Goal: Task Accomplishment & Management: Manage account settings

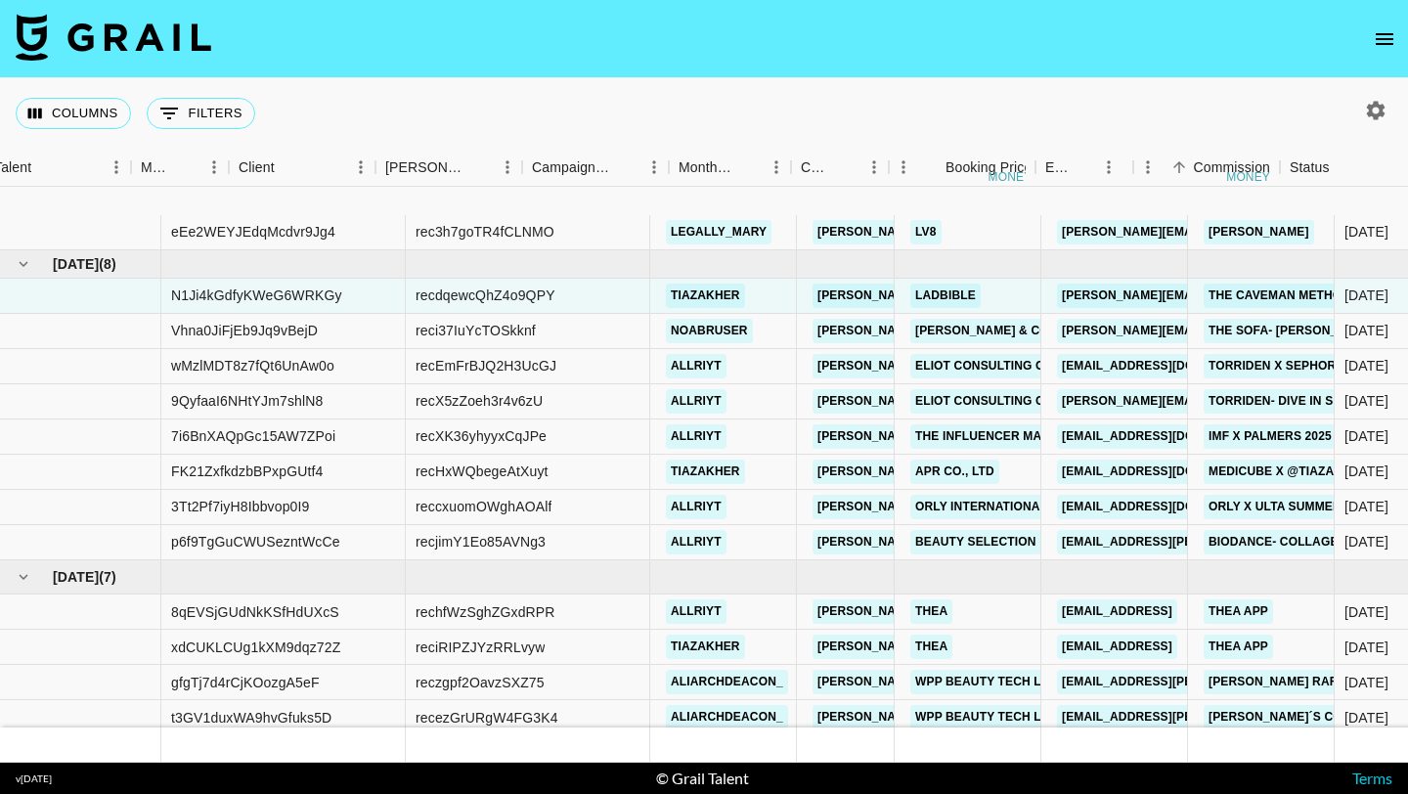
scroll to position [112, 666]
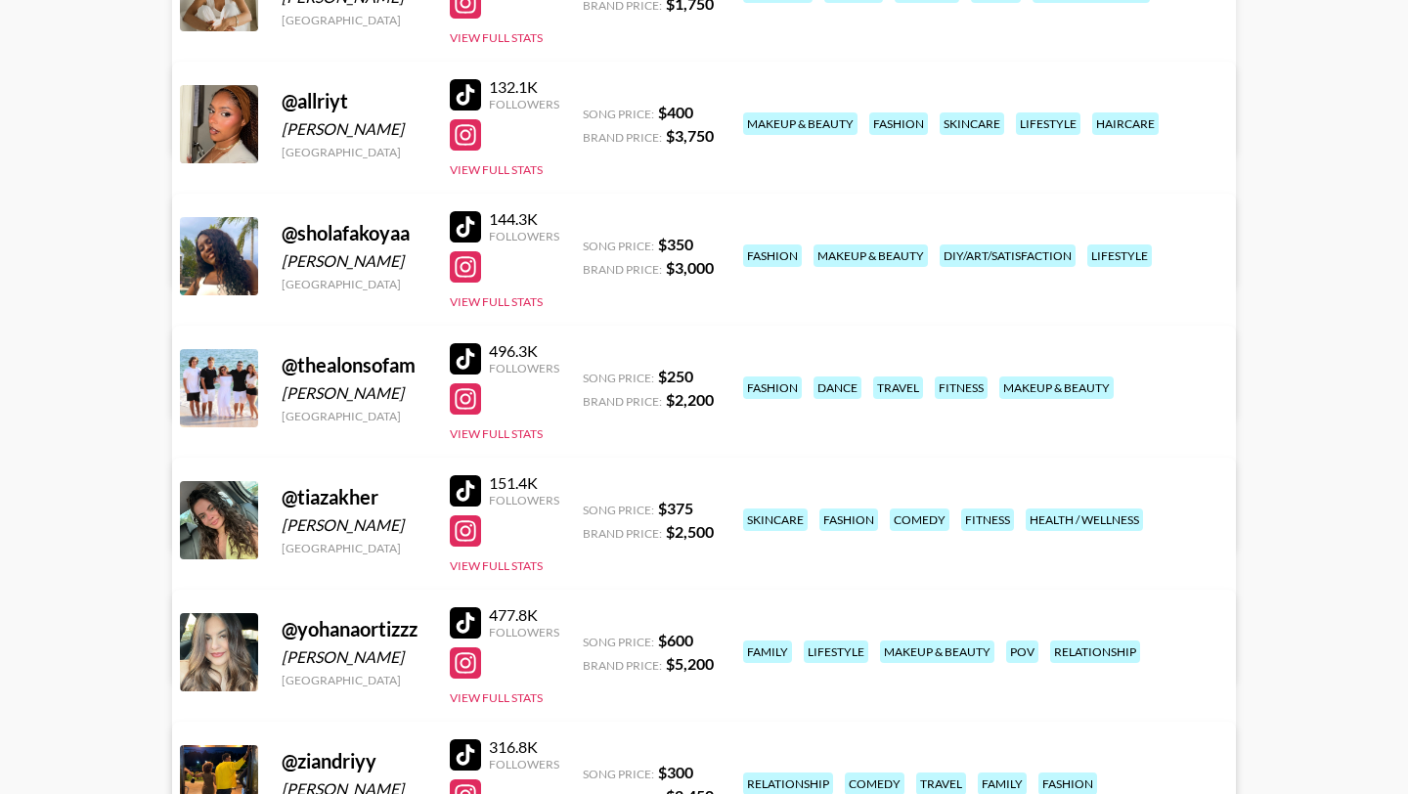
scroll to position [353, 0]
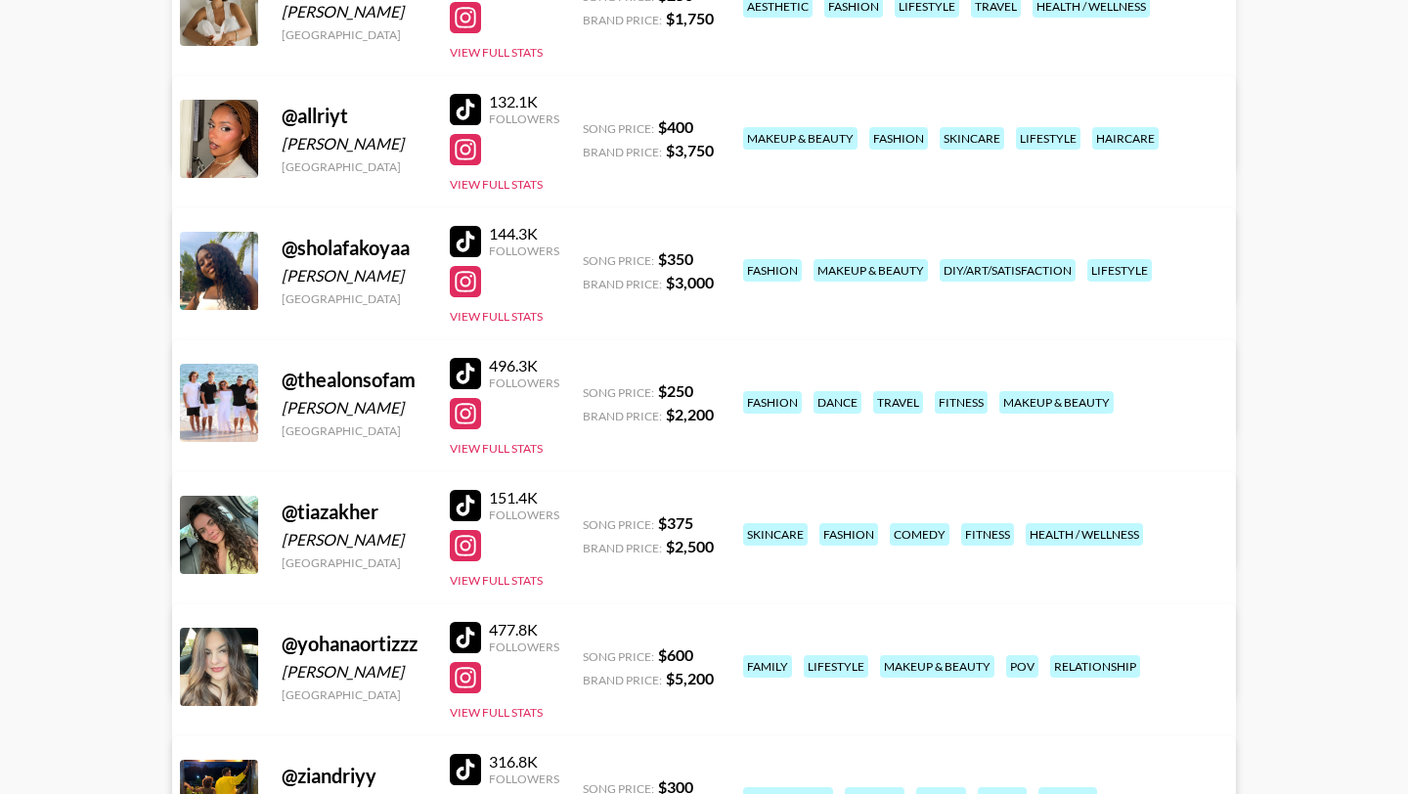
click at [467, 100] on div at bounding box center [465, 109] width 31 height 31
click at [466, 237] on div at bounding box center [465, 241] width 31 height 31
click at [711, 390] on link "View/Edit Details" at bounding box center [459, 400] width 504 height 20
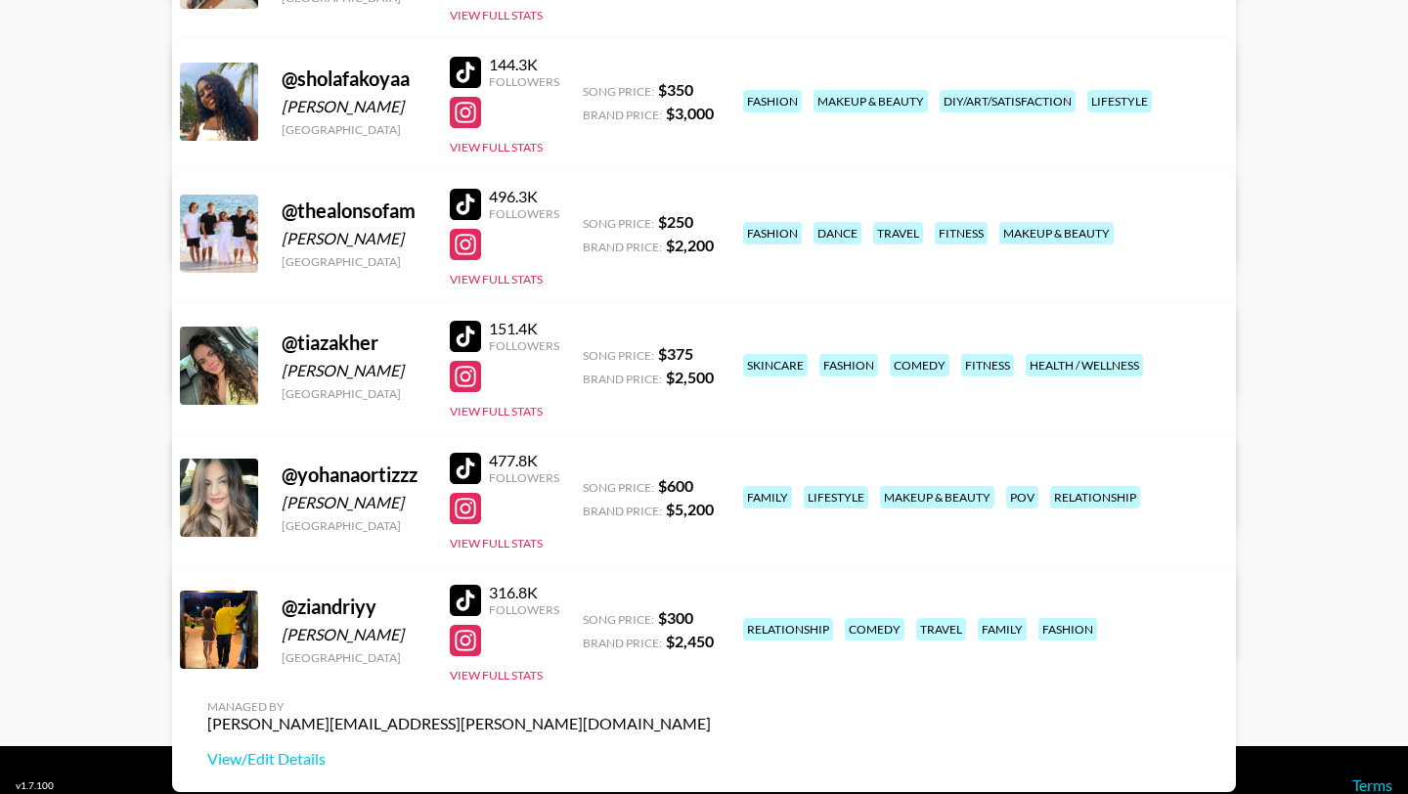
scroll to position [523, 0]
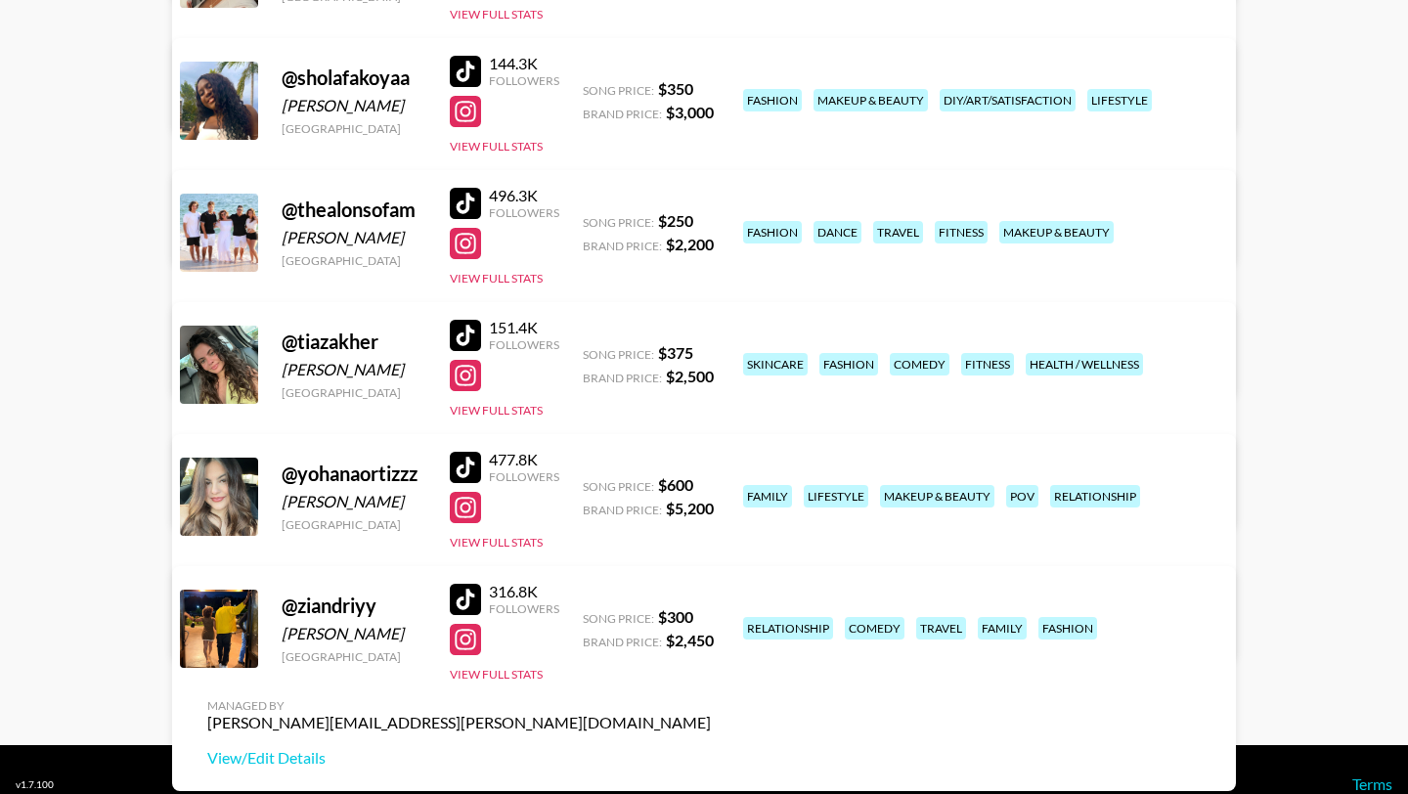
click at [467, 464] on div at bounding box center [465, 467] width 31 height 31
click at [462, 508] on div at bounding box center [465, 507] width 31 height 31
click at [470, 590] on div at bounding box center [465, 599] width 31 height 31
click at [462, 638] on div at bounding box center [465, 639] width 31 height 31
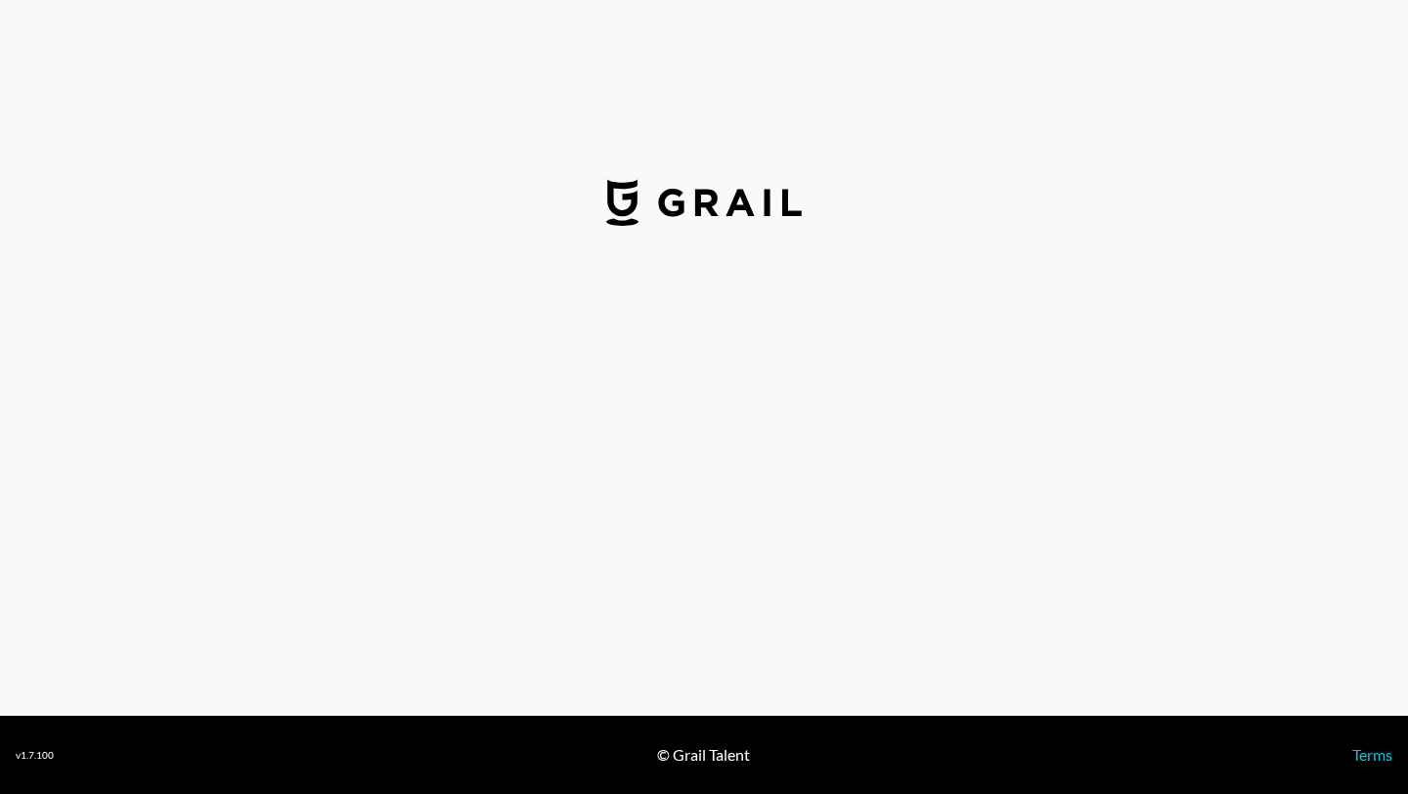
select select "USD"
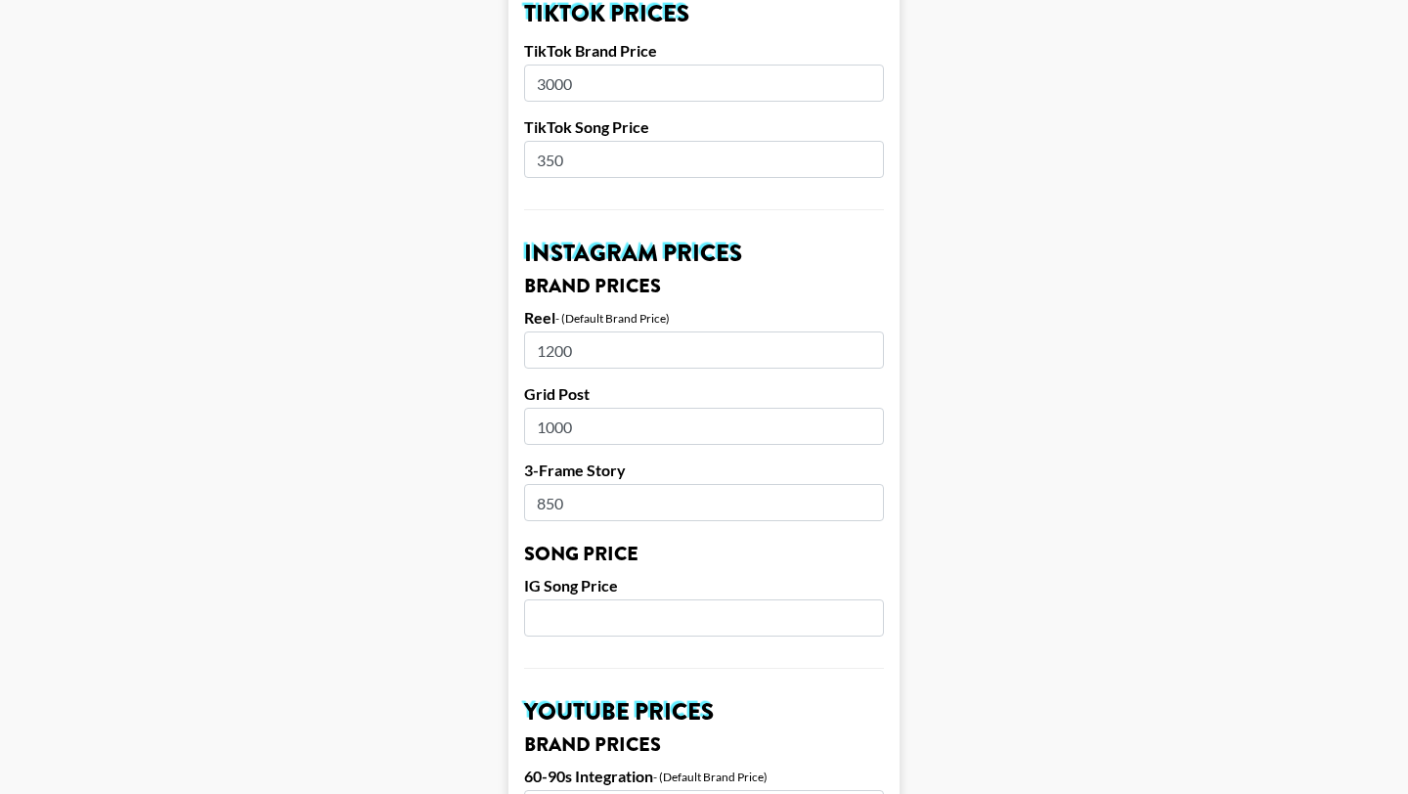
scroll to position [767, 0]
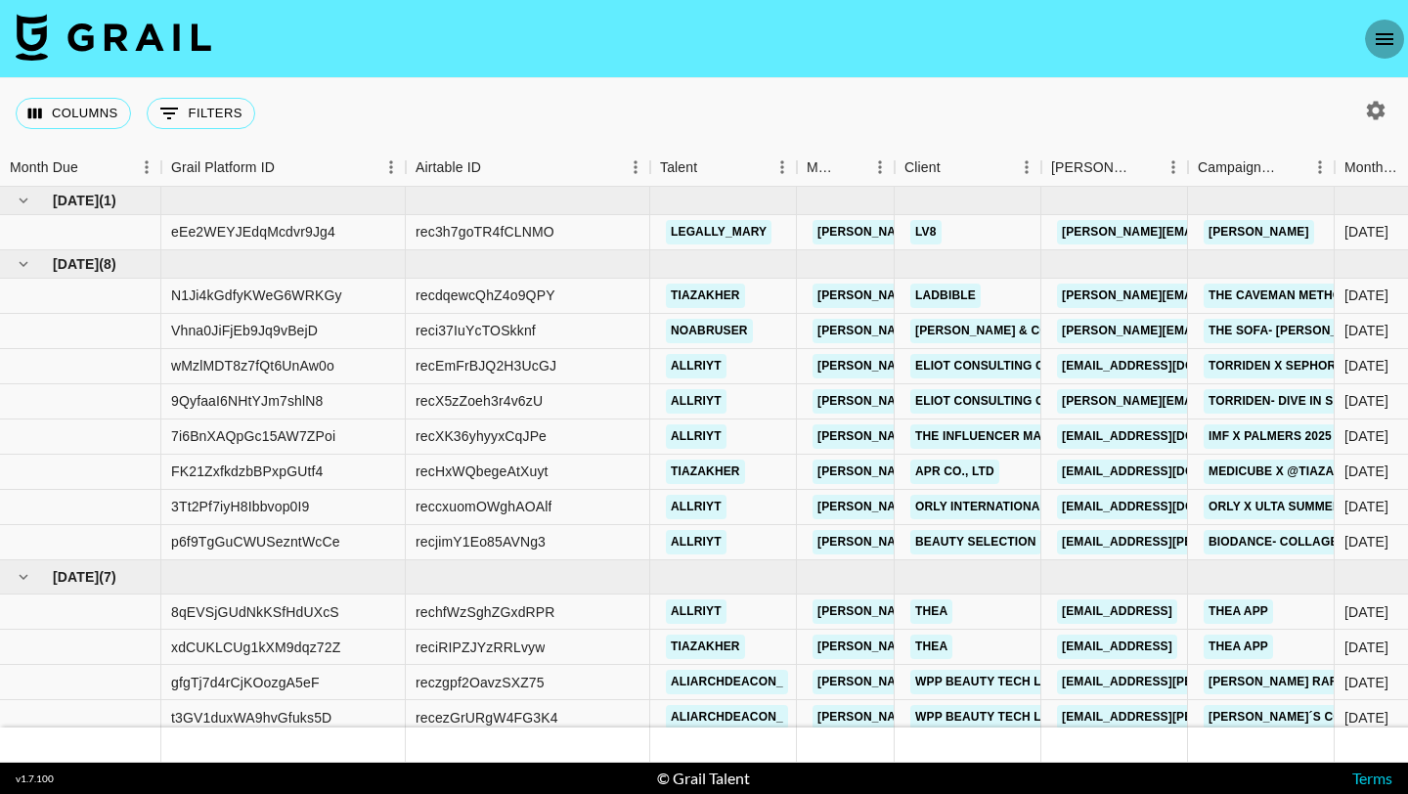
click at [1387, 45] on icon "open drawer" at bounding box center [1384, 38] width 23 height 23
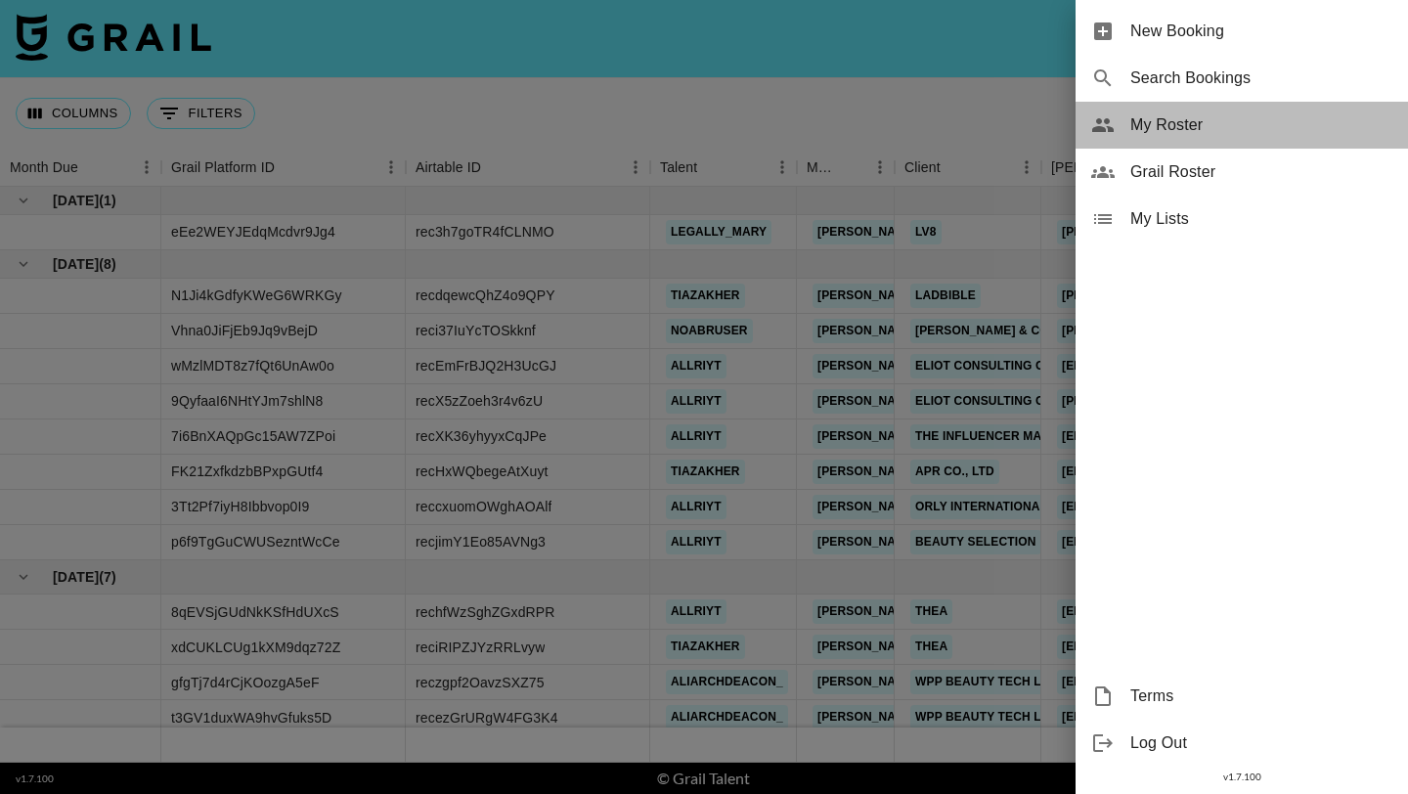
click at [1190, 133] on span "My Roster" at bounding box center [1261, 124] width 262 height 23
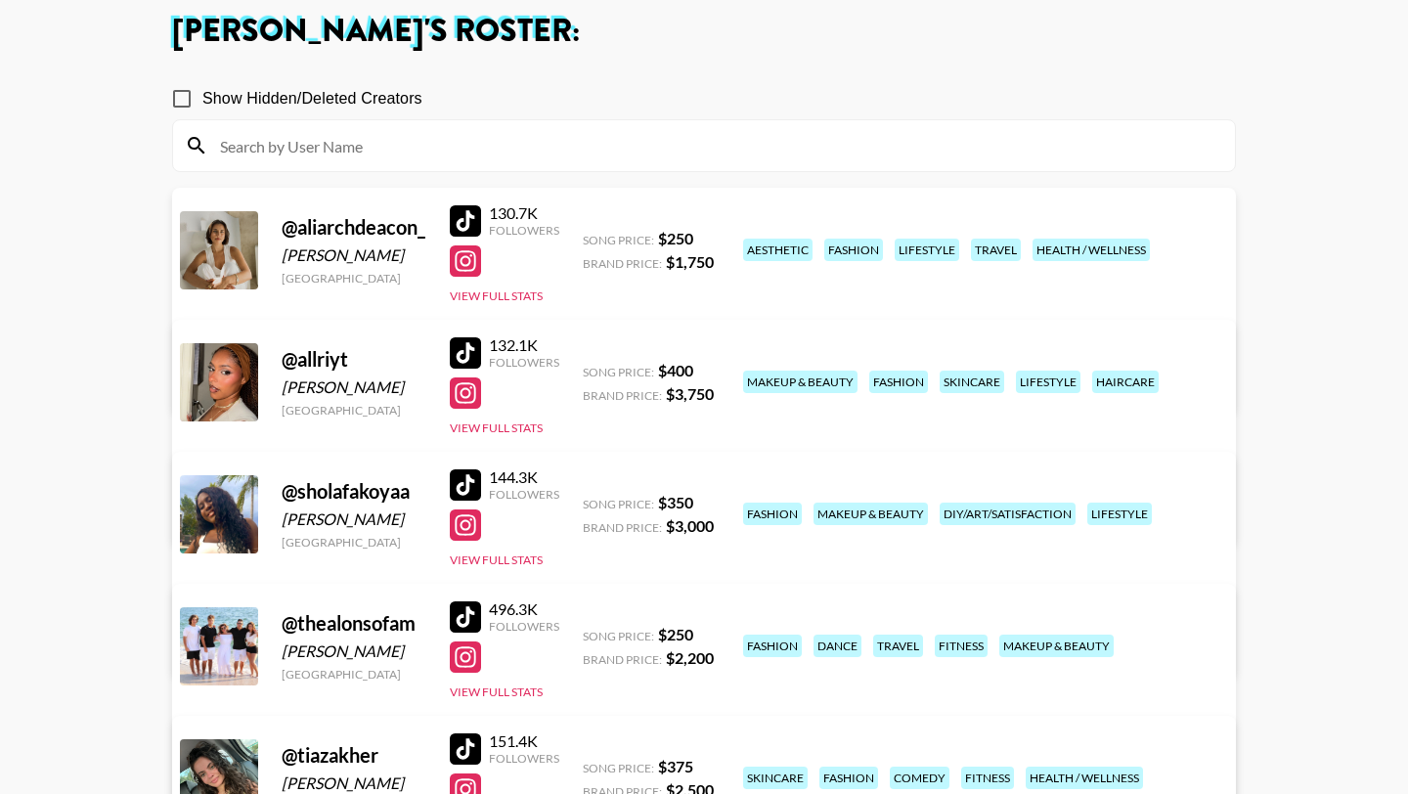
scroll to position [439, 0]
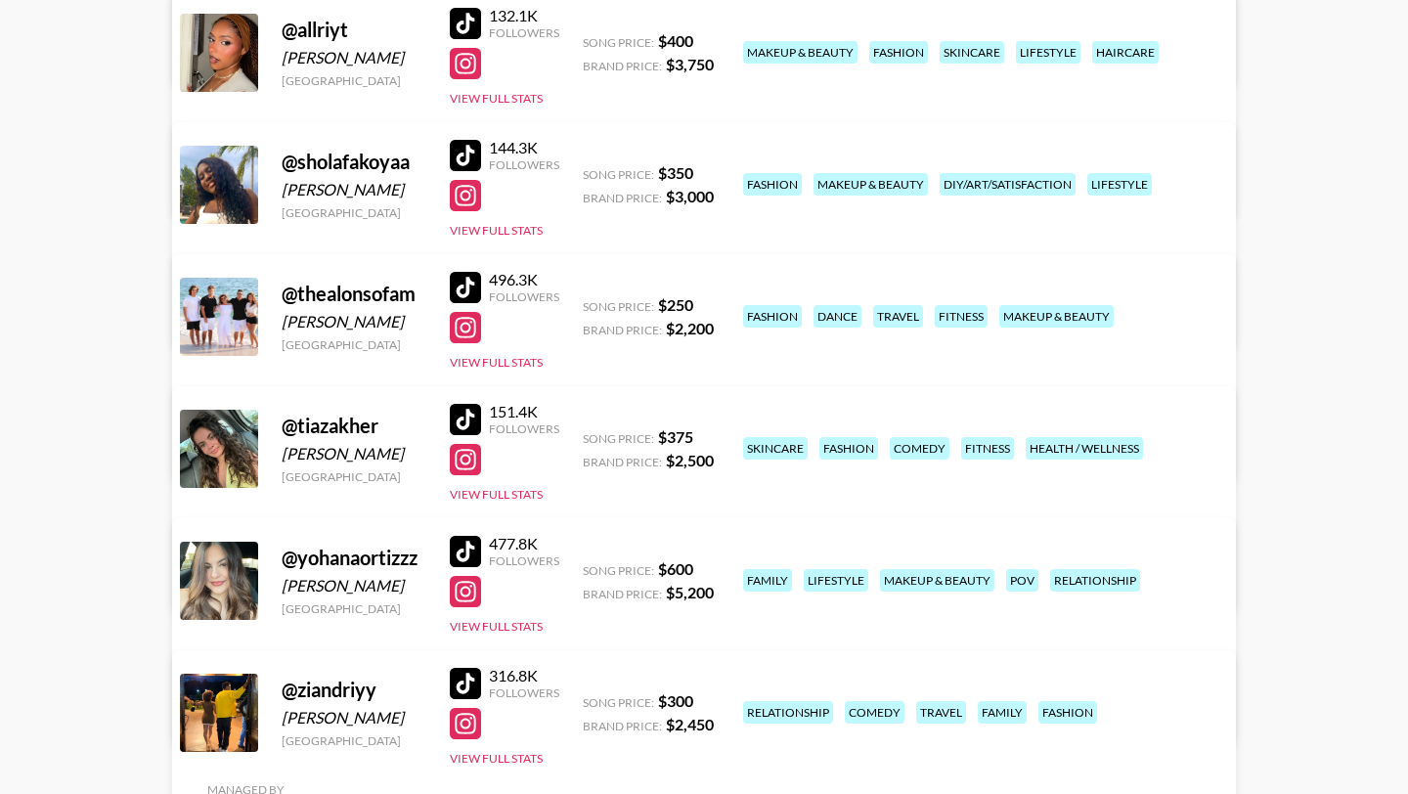
click at [470, 418] on div at bounding box center [465, 419] width 31 height 31
click at [462, 286] on div at bounding box center [465, 287] width 31 height 31
click at [473, 331] on div at bounding box center [465, 327] width 31 height 31
click at [711, 436] on link "View/Edit Details" at bounding box center [459, 446] width 504 height 20
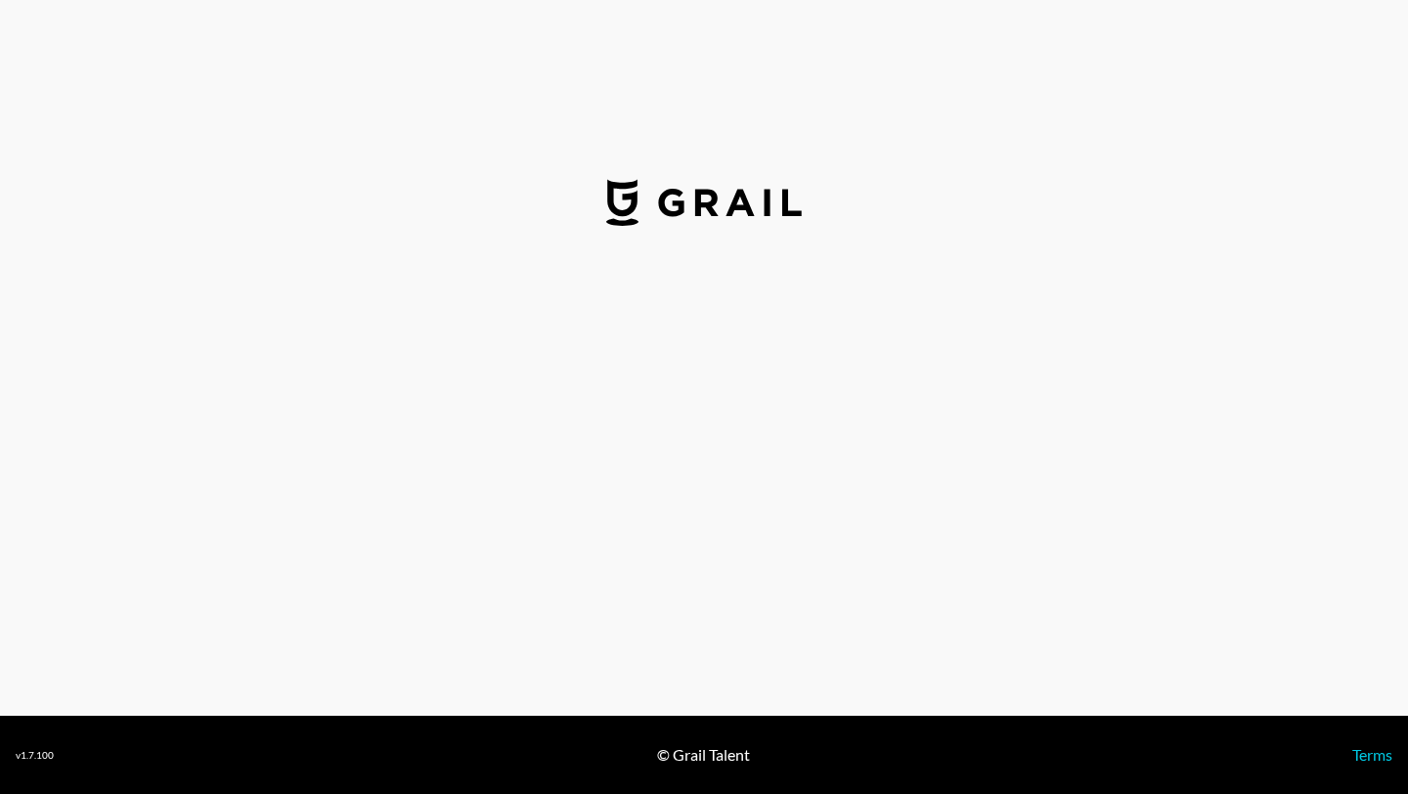
select select "USD"
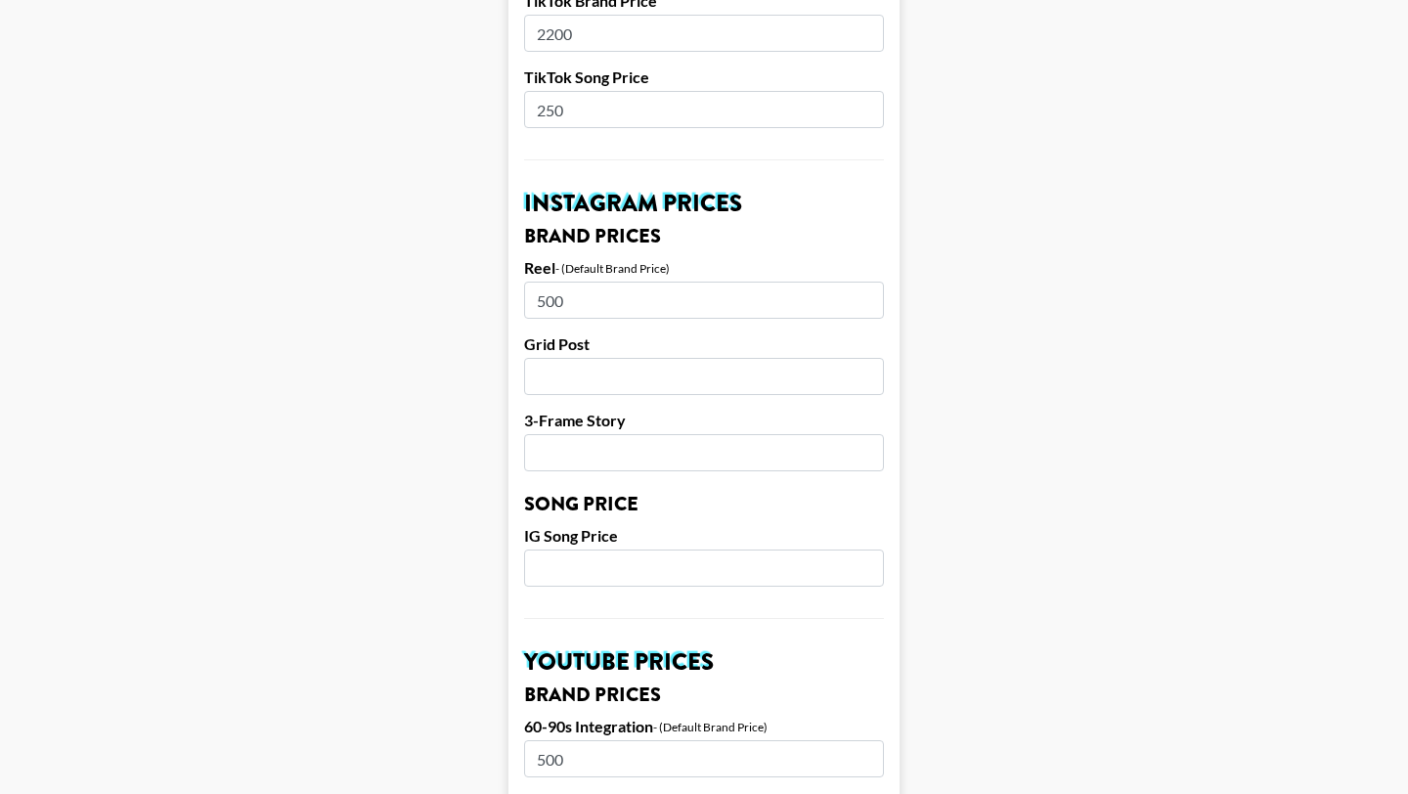
scroll to position [800, 0]
